Goal: Task Accomplishment & Management: Manage account settings

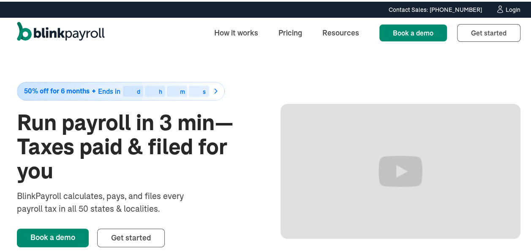
click at [506, 6] on div "Login" at bounding box center [513, 8] width 15 height 6
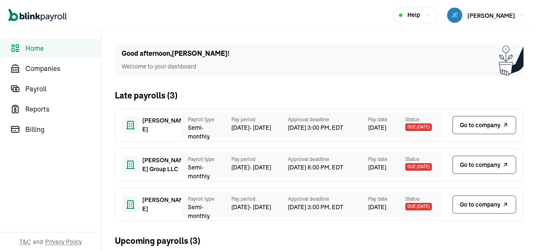
click at [460, 204] on span "Go to company" at bounding box center [480, 204] width 41 height 9
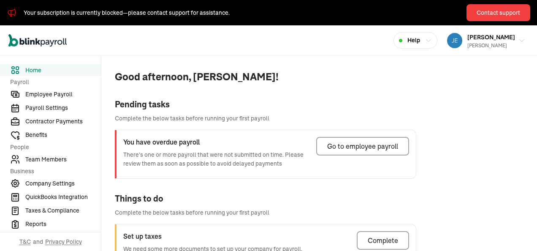
click at [492, 11] on div "Contact support" at bounding box center [499, 12] width 44 height 9
click at [261, 53] on div "Open main menu Help [PERSON_NAME] [PERSON_NAME]" at bounding box center [268, 40] width 537 height 30
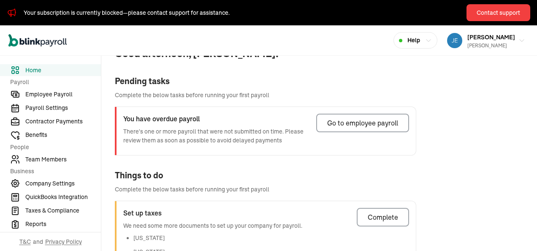
scroll to position [42, 0]
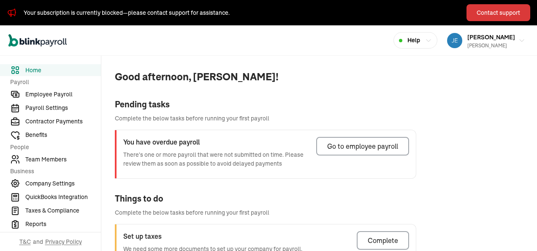
click at [492, 11] on div "Contact support" at bounding box center [499, 12] width 44 height 9
click at [261, 53] on div "Open main menu Help [PERSON_NAME] [PERSON_NAME]" at bounding box center [268, 40] width 537 height 30
